Goal: Task Accomplishment & Management: Complete application form

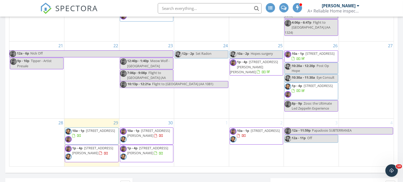
scroll to position [780, 412]
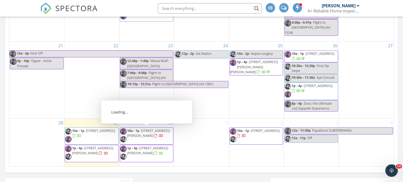
click at [147, 133] on span "523 Arthur Ave, Maryville 37804" at bounding box center [148, 133] width 43 height 10
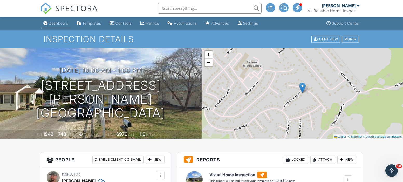
click at [57, 22] on div "Dashboard" at bounding box center [59, 23] width 20 height 4
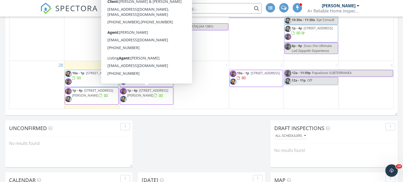
scroll to position [375, 0]
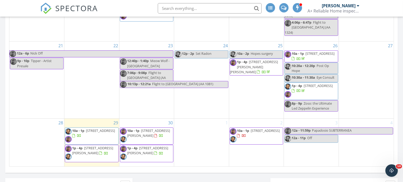
click at [161, 121] on div "30 10a - 1p 523 Arthur Ave, Maryville 37804 1p - 4p 7726 Misty Point Way , Knox…" at bounding box center [146, 143] width 55 height 48
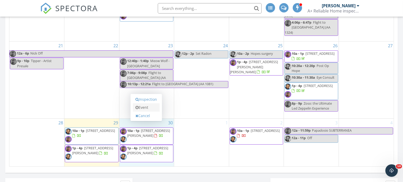
click at [146, 106] on link "Event" at bounding box center [146, 107] width 27 height 8
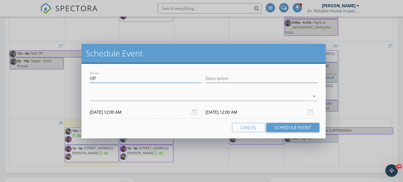
click at [161, 78] on input "Off" at bounding box center [146, 78] width 112 height 9
type input "O"
drag, startPoint x: 181, startPoint y: 51, endPoint x: 174, endPoint y: 45, distance: 8.6
click at [174, 45] on div "Schedule Event" at bounding box center [204, 54] width 244 height 20
click at [126, 77] on input "Gas On" at bounding box center [146, 78] width 112 height 9
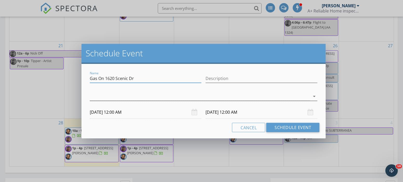
type input "Gas On 1620 Scenic Dr"
click at [313, 94] on icon "arrow_drop_down" at bounding box center [314, 96] width 6 height 6
click at [0, 0] on div "check_box_outline_blank Nicholas Cudd" at bounding box center [0, 0] width 0 height 0
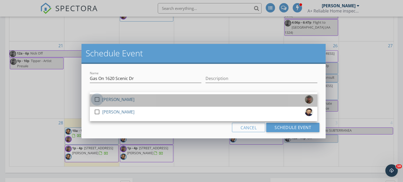
click at [98, 99] on div at bounding box center [97, 99] width 9 height 9
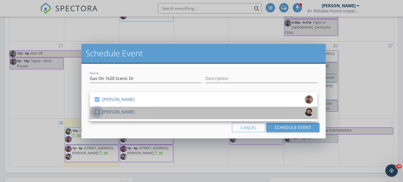
click at [98, 112] on div at bounding box center [97, 112] width 9 height 9
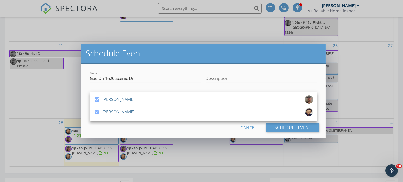
click at [139, 70] on div "Name Gas On 1620 Scenic Dr Description check_box Nicholas Cudd check_box Steve …" at bounding box center [204, 101] width 244 height 75
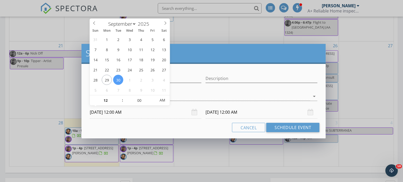
click at [125, 111] on input "09/30/2025 12:00 AM" at bounding box center [146, 112] width 112 height 13
type input "11"
type input "09/30/2025 11:00 PM"
click at [118, 104] on span at bounding box center [120, 103] width 4 height 5
type input "10"
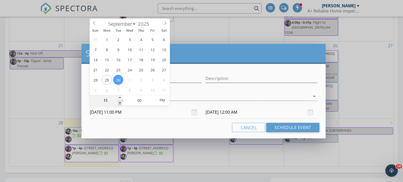
type input "09/30/2025 10:00 PM"
click at [118, 104] on span at bounding box center [120, 103] width 4 height 5
type input "10/01/2025 10:00 PM"
type input "09"
type input "09/30/2025 9:00 PM"
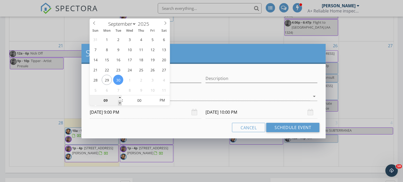
click at [118, 104] on span at bounding box center [120, 103] width 4 height 5
type input "10/01/2025 9:00 PM"
type input "09/30/2025 9:00 AM"
type input "10/01/2025 9:00 AM"
click at [160, 101] on span "PM" at bounding box center [162, 100] width 14 height 10
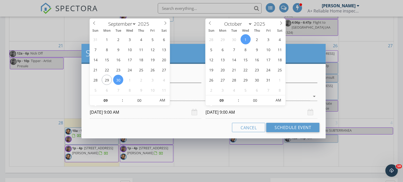
click at [210, 112] on input "10/01/2025 9:00 AM" at bounding box center [262, 112] width 112 height 13
select select "8"
type input "09/30/2025 9:00 AM"
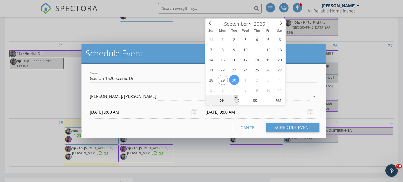
type input "10"
type input "09/30/2025 10:00 AM"
click at [236, 96] on span at bounding box center [236, 97] width 4 height 5
click at [296, 128] on button "Schedule Event" at bounding box center [293, 127] width 53 height 9
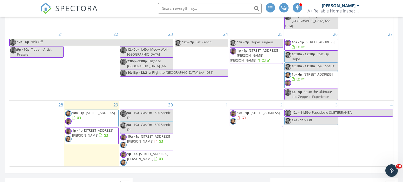
click at [87, 114] on span "[STREET_ADDRESS]" at bounding box center [100, 112] width 29 height 5
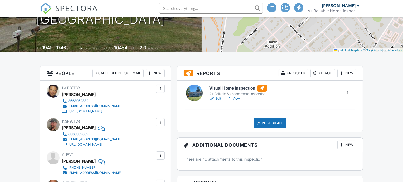
click at [234, 98] on link "View" at bounding box center [234, 98] width 14 height 5
click at [0, 0] on div at bounding box center [0, 0] width 0 height 0
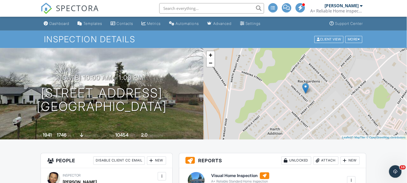
scroll to position [86, 0]
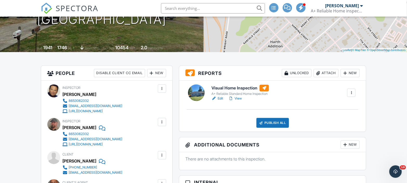
click at [233, 96] on div at bounding box center [230, 98] width 5 height 5
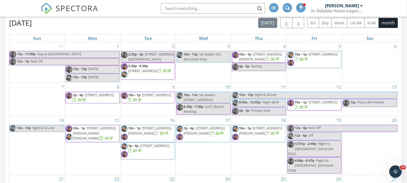
scroll to position [375, 0]
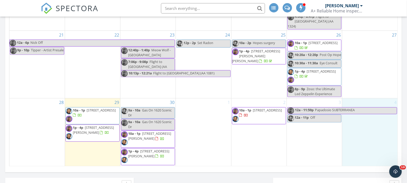
click at [371, 127] on div "4" at bounding box center [369, 133] width 55 height 68
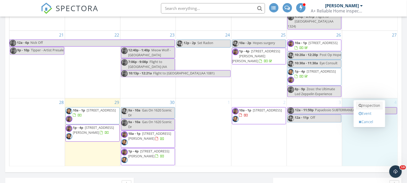
click at [371, 106] on link "Inspection" at bounding box center [369, 106] width 27 height 8
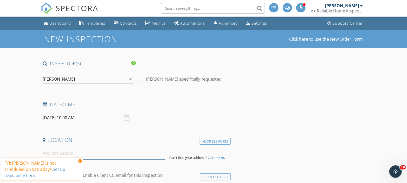
click at [62, 153] on input at bounding box center [104, 153] width 122 height 13
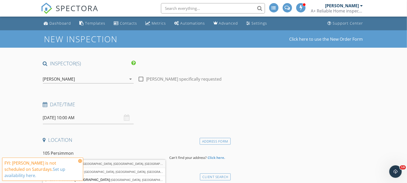
type input "105 Persimmon Way, Maryville, TN, USA"
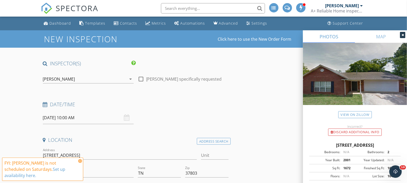
click at [79, 163] on icon at bounding box center [80, 161] width 4 height 4
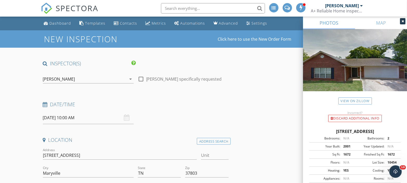
scroll to position [86, 0]
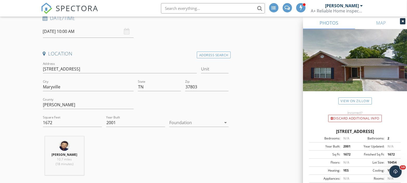
click at [225, 122] on icon "arrow_drop_down" at bounding box center [225, 123] width 6 height 6
click at [0, 0] on div at bounding box center [0, 0] width 0 height 0
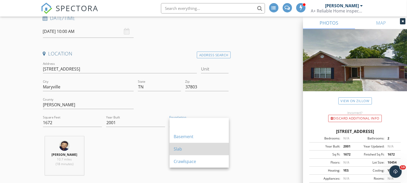
click at [191, 148] on div "Slab" at bounding box center [199, 149] width 51 height 6
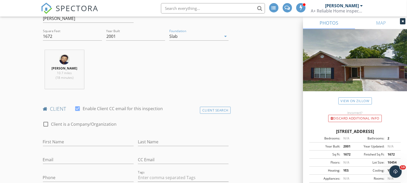
scroll to position [231, 0]
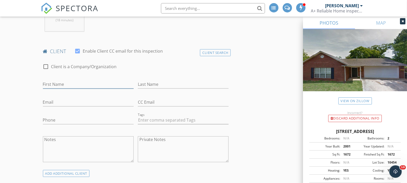
click at [116, 80] on input "First Name" at bounding box center [88, 84] width 91 height 9
type input "Aya"
click at [209, 52] on div "Client Search" at bounding box center [215, 52] width 31 height 7
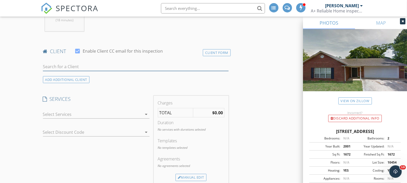
click at [197, 64] on input "text" at bounding box center [135, 67] width 185 height 9
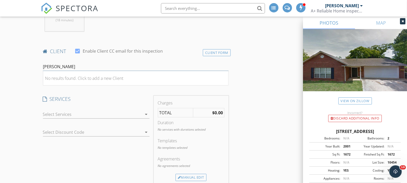
type input "Aya Krepelka"
click at [224, 53] on div "Client Form" at bounding box center [217, 52] width 28 height 7
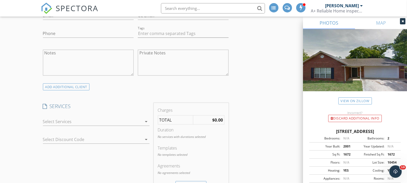
scroll to position [404, 0]
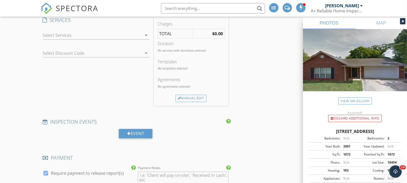
click at [144, 34] on icon "arrow_drop_down" at bounding box center [146, 35] width 6 height 6
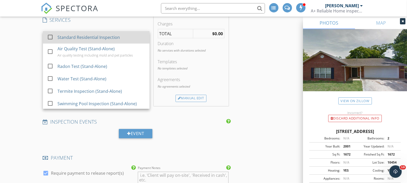
click at [48, 34] on div at bounding box center [50, 37] width 9 height 9
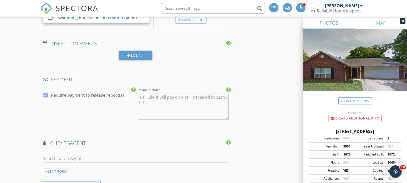
scroll to position [548, 0]
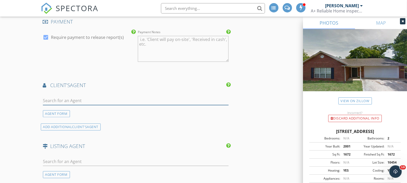
click at [83, 100] on input "text" at bounding box center [135, 101] width 185 height 9
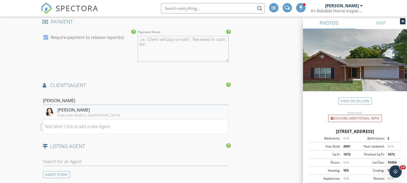
type input "Aya"
click at [71, 113] on div "Crye-Leike Realtors, Tellico Village" at bounding box center [89, 115] width 62 height 4
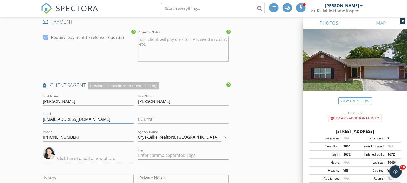
drag, startPoint x: 92, startPoint y: 120, endPoint x: 41, endPoint y: 113, distance: 51.4
click at [41, 113] on div "Email arnina123@yahoo.com" at bounding box center [88, 120] width 95 height 18
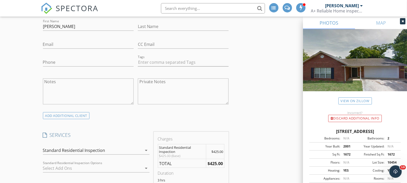
scroll to position [231, 0]
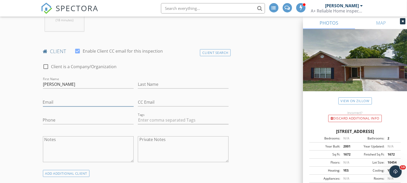
click at [89, 102] on input "Email" at bounding box center [88, 102] width 91 height 9
paste input "arnina123@yahoo.com"
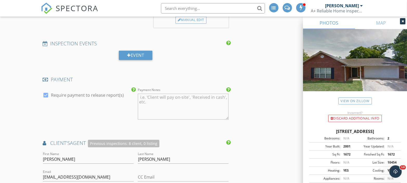
scroll to position [577, 0]
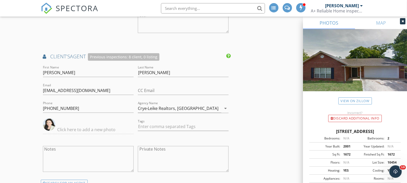
type input "arnina123@yahoo.com"
click at [157, 74] on input "Krepelka" at bounding box center [183, 73] width 91 height 9
drag, startPoint x: 145, startPoint y: 71, endPoint x: 139, endPoint y: 71, distance: 6.0
click at [139, 71] on input "Krepelka" at bounding box center [183, 73] width 91 height 9
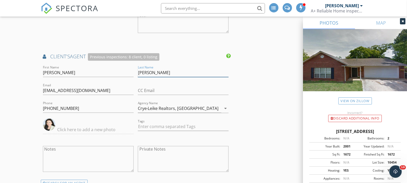
drag, startPoint x: 157, startPoint y: 73, endPoint x: 136, endPoint y: 71, distance: 20.6
click at [136, 71] on div "Last Name Krepelka" at bounding box center [183, 73] width 95 height 18
drag, startPoint x: 157, startPoint y: 72, endPoint x: 138, endPoint y: 71, distance: 19.2
click at [138, 71] on input "Krepelka" at bounding box center [183, 73] width 91 height 9
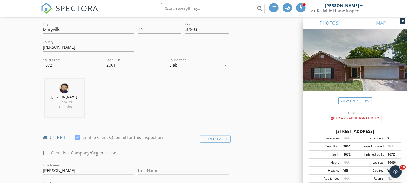
scroll to position [202, 0]
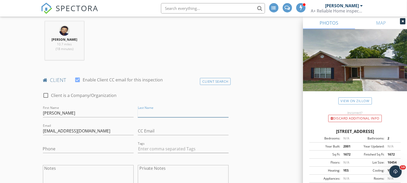
click at [167, 112] on input "Last Name" at bounding box center [183, 113] width 91 height 9
paste input "Krepelka"
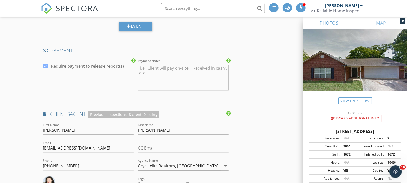
scroll to position [606, 0]
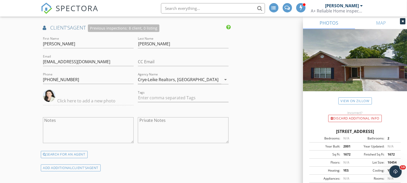
type input "Krepelka"
drag, startPoint x: 72, startPoint y: 81, endPoint x: 63, endPoint y: 78, distance: 9.2
click at [71, 81] on input "865-266-8843" at bounding box center [88, 80] width 91 height 9
drag, startPoint x: 63, startPoint y: 78, endPoint x: 37, endPoint y: 75, distance: 26.4
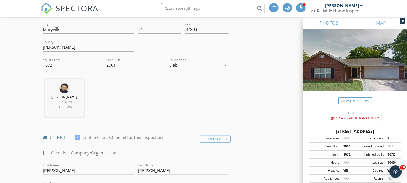
scroll to position [260, 0]
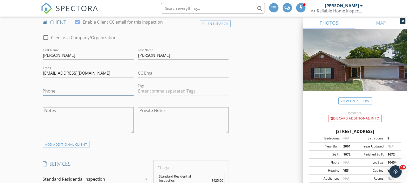
click at [78, 88] on input "Phone" at bounding box center [88, 91] width 91 height 9
paste input "865-266-884"
type input "865-266-884"
click at [350, 99] on link "View on Zillow" at bounding box center [355, 101] width 34 height 7
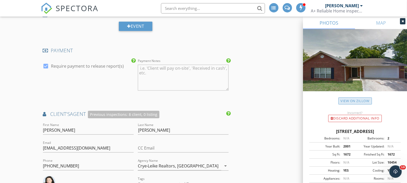
scroll to position [664, 0]
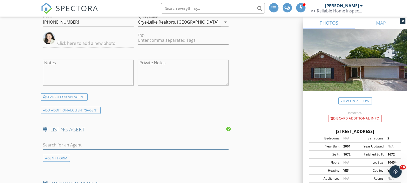
click at [74, 143] on input "text" at bounding box center [135, 145] width 185 height 9
paste input "Leah Woodruff,"
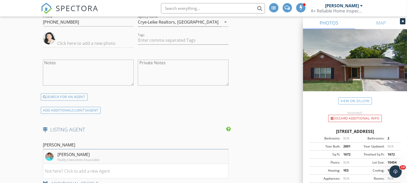
type input "Leah Woodruff"
click at [76, 154] on div "Leah Woodruff" at bounding box center [79, 155] width 42 height 6
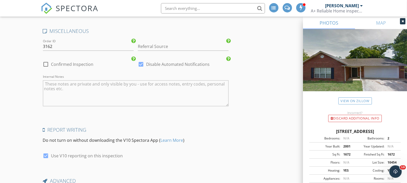
scroll to position [1005, 0]
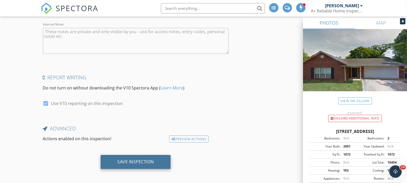
click at [155, 159] on div "Save Inspection" at bounding box center [136, 162] width 70 height 14
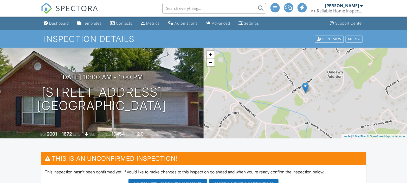
click at [60, 23] on div "Dashboard" at bounding box center [59, 23] width 20 height 4
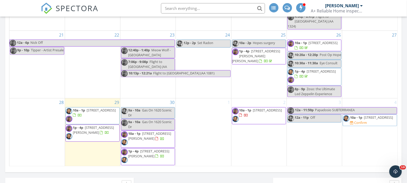
scroll to position [404, 0]
